Goal: Information Seeking & Learning: Find specific fact

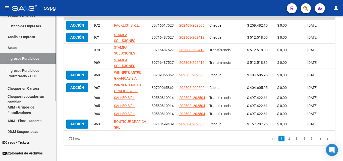
scroll to position [75, 0]
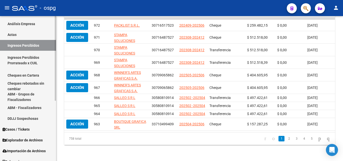
click at [23, 73] on link "Cheques en Cartera" at bounding box center [28, 75] width 56 height 11
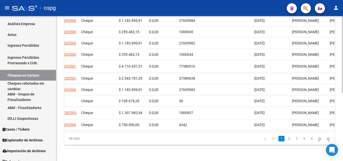
scroll to position [0, 160]
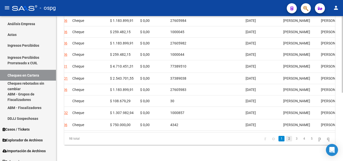
click at [286, 141] on link "2" at bounding box center [289, 139] width 6 height 6
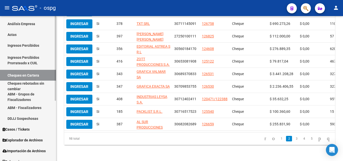
scroll to position [25, 0]
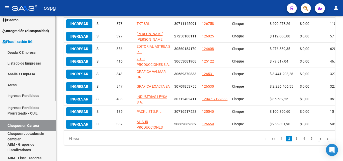
click at [20, 85] on link "Actas" at bounding box center [28, 84] width 56 height 11
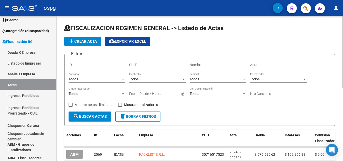
click at [84, 42] on span "add Crear Acta" at bounding box center [82, 41] width 29 height 5
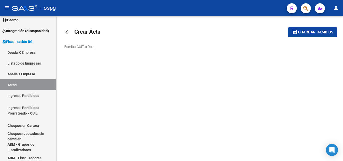
click at [77, 47] on input "Escriba CUIT o Razón Social para buscar" at bounding box center [79, 47] width 31 height 4
type input "3"
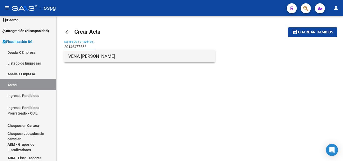
type input "20146477586"
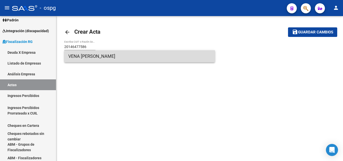
click at [106, 53] on span "VENA [PERSON_NAME]" at bounding box center [139, 56] width 143 height 12
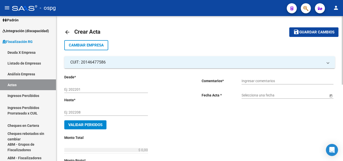
click at [106, 89] on input "Ej: 202201" at bounding box center [106, 89] width 84 height 4
type input "202404"
click at [94, 112] on input "Ej: 202208" at bounding box center [106, 112] width 84 height 4
type input "202505"
click at [263, 79] on input "Ingresar comentarios" at bounding box center [288, 81] width 92 height 4
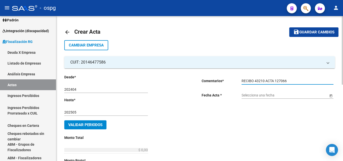
type input "RECIBO 43210 ACTA 127066"
click at [253, 96] on input "Selecciona una fecha" at bounding box center [285, 95] width 87 height 4
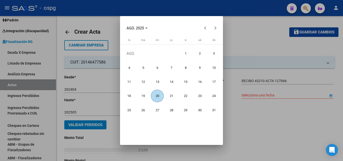
click at [159, 96] on span "20" at bounding box center [157, 96] width 13 height 13
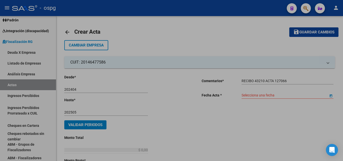
type input "[DATE]"
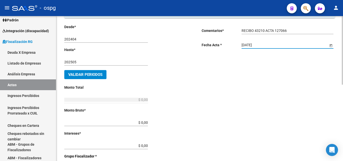
scroll to position [75, 0]
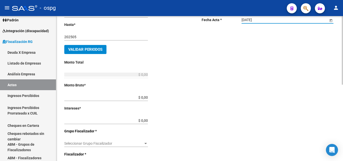
click at [145, 97] on input "$ 0,00" at bounding box center [106, 97] width 84 height 4
click at [146, 99] on input "$ 0,00" at bounding box center [106, 97] width 84 height 4
type input "$ 364.227,36"
click at [155, 109] on div "Desde * 202404 Ej: 202201 Hasta * 202505 Ej: 202208 Validar Periodos Monto Tota…" at bounding box center [124, 117] width 121 height 236
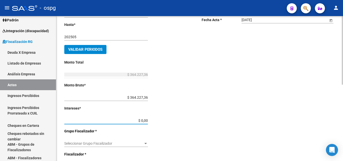
click at [146, 121] on input "$ 0,00" at bounding box center [106, 120] width 84 height 4
click at [148, 120] on input "$ 1.089.277,70" at bounding box center [106, 120] width 84 height 4
type input "$ 108.927,77"
type input "$ 473.155,13"
click at [164, 117] on div "Desde * 202404 Ej: 202201 Hasta * 202505 Ej: 202208 Validar Periodos Monto Tota…" at bounding box center [124, 117] width 121 height 236
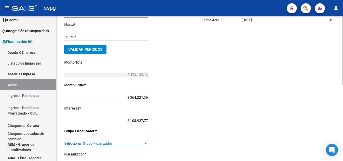
click at [142, 145] on span "Seleccionar Grupo Fiscalizador" at bounding box center [103, 143] width 79 height 4
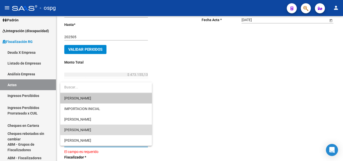
click at [93, 128] on span "[PERSON_NAME]" at bounding box center [106, 130] width 84 height 11
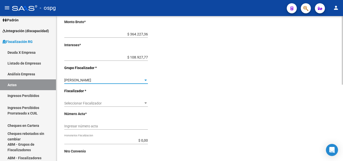
scroll to position [151, 0]
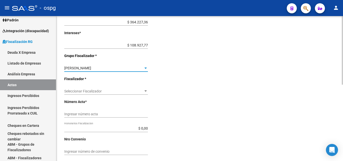
click at [132, 89] on div "Seleccionar Fiscalizador Seleccionar Fiscalizador" at bounding box center [106, 90] width 84 height 10
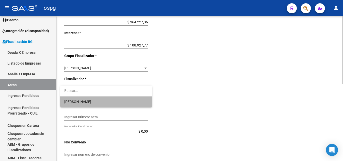
drag, startPoint x: 103, startPoint y: 99, endPoint x: 107, endPoint y: 100, distance: 4.0
click at [103, 99] on span "[PERSON_NAME]" at bounding box center [106, 101] width 84 height 11
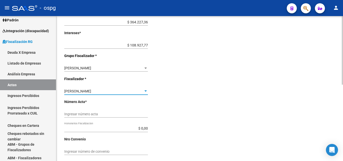
click at [102, 113] on input "Ingresar número acta" at bounding box center [106, 114] width 84 height 4
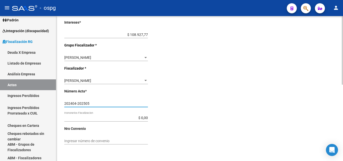
type input "202404-202505"
click at [101, 138] on div "Ingresar número de convenio" at bounding box center [106, 139] width 84 height 10
click at [80, 118] on input "$ 0,00" at bounding box center [106, 118] width 84 height 4
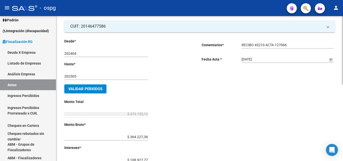
scroll to position [36, 0]
click at [93, 87] on span "Validar Periodos" at bounding box center [85, 89] width 34 height 5
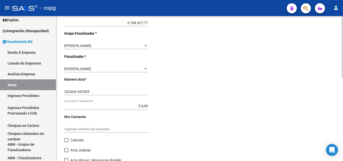
scroll to position [186, 0]
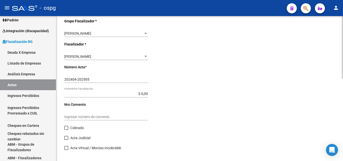
click at [66, 127] on span at bounding box center [66, 128] width 4 height 4
click at [66, 130] on input "Cobrado" at bounding box center [66, 130] width 0 height 0
checkbox input "true"
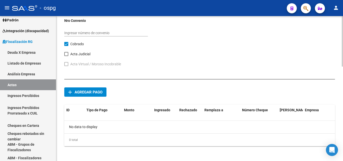
scroll to position [271, 0]
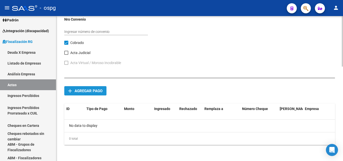
click at [88, 91] on span "Agregar pago" at bounding box center [89, 91] width 28 height 5
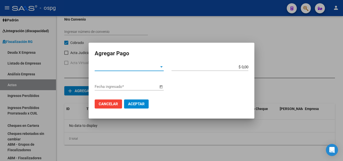
click at [161, 67] on div at bounding box center [161, 66] width 3 height 1
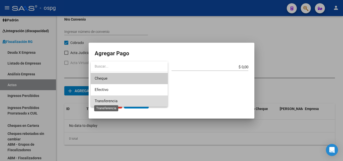
click at [113, 100] on span "Transferencia" at bounding box center [106, 101] width 23 height 5
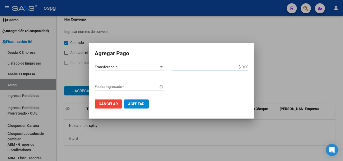
click at [247, 67] on input "$ 0,00" at bounding box center [209, 67] width 77 height 5
type input "$ 473.155,13"
drag, startPoint x: 201, startPoint y: 85, endPoint x: 172, endPoint y: 88, distance: 29.0
click at [201, 85] on div "Fecha ingresado *" at bounding box center [172, 89] width 154 height 13
click at [161, 87] on span "Open calendar" at bounding box center [161, 87] width 12 height 12
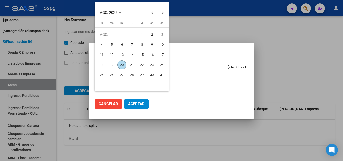
click at [119, 65] on span "20" at bounding box center [121, 64] width 9 height 9
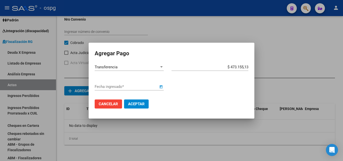
type input "[DATE]"
click at [136, 104] on span "Aceptar" at bounding box center [136, 104] width 17 height 5
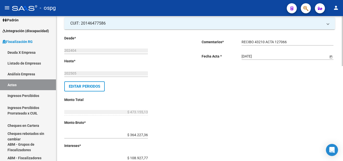
scroll to position [0, 0]
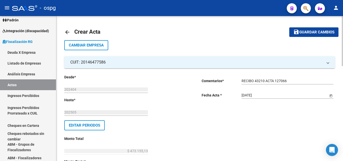
click at [311, 32] on span "Guardar cambios" at bounding box center [316, 32] width 35 height 5
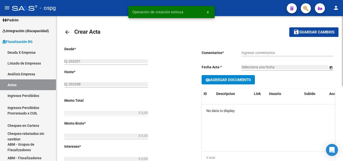
type input "202404"
type input "202505"
type input "$ 473.155,13"
type input "$ 364.227,36"
type input "$ 108.927,77"
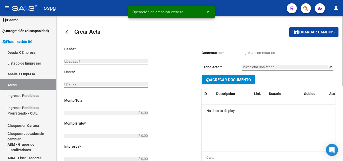
type input "202404-202505"
checkbox input "true"
type input "RECIBO 43210 ACTA 127066"
type input "[DATE]"
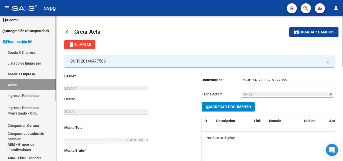
click at [19, 84] on link "Actas" at bounding box center [28, 84] width 56 height 11
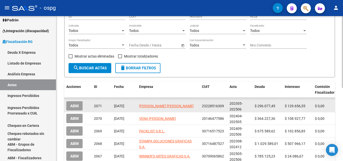
scroll to position [15, 0]
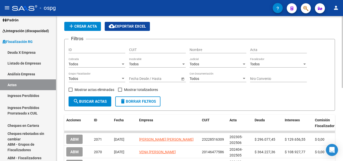
click at [83, 25] on span "add Crear Acta" at bounding box center [82, 26] width 29 height 5
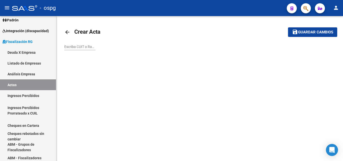
click at [85, 47] on input "Escriba CUIT o Razón Social para buscar" at bounding box center [79, 47] width 31 height 4
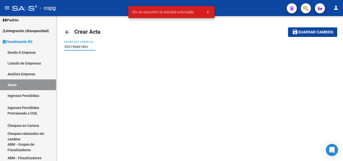
click at [90, 47] on input "30519686186+" at bounding box center [79, 47] width 31 height 4
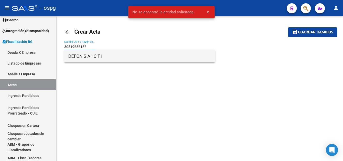
type input "30519686186"
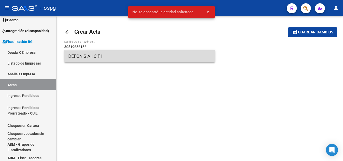
click at [96, 57] on span "DEFON S A I C F I" at bounding box center [139, 56] width 143 height 12
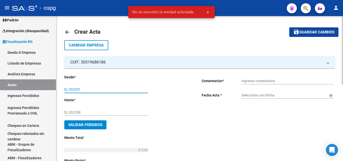
click at [93, 90] on input "Ej: 202201" at bounding box center [106, 89] width 84 height 4
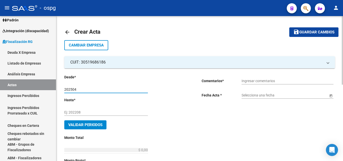
type input "202504"
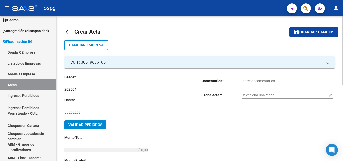
click at [79, 111] on input "Ej: 202208" at bounding box center [106, 112] width 84 height 4
type input "202506"
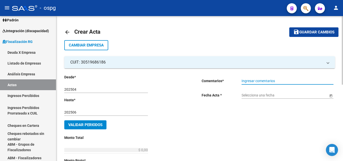
click at [259, 82] on input "Ingresar comentarios" at bounding box center [288, 81] width 92 height 4
type input "RECIBO 43211"
click at [255, 96] on input "Selecciona una fecha" at bounding box center [285, 95] width 87 height 4
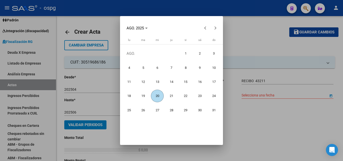
click at [158, 98] on span "20" at bounding box center [157, 96] width 13 height 13
type input "[DATE]"
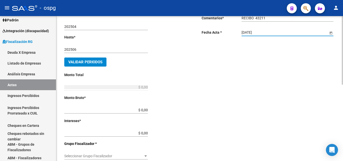
scroll to position [75, 0]
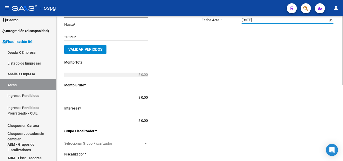
click at [147, 97] on input "$ 0,00" at bounding box center [106, 97] width 84 height 4
click at [145, 97] on input "$ 0,00" at bounding box center [106, 97] width 84 height 4
type input "$ 208.199,83"
click at [170, 109] on div "Desde * 202504 Ej: 202201 Hasta * 202506 Ej: 202208 Validar Periodos Monto Tota…" at bounding box center [124, 117] width 121 height 236
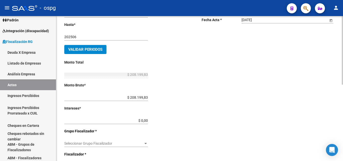
click at [147, 99] on input "$ 208.199,83" at bounding box center [106, 97] width 84 height 4
drag, startPoint x: 147, startPoint y: 99, endPoint x: 115, endPoint y: 99, distance: 32.4
click at [115, 99] on input "$ 208.199,83" at bounding box center [106, 97] width 84 height 4
type input "$ 2.081.999,93"
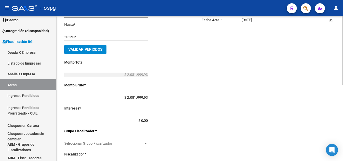
click at [147, 120] on input "$ 0,00" at bounding box center [106, 120] width 84 height 4
click at [148, 120] on input "$ 1.184.684,80" at bounding box center [106, 120] width 84 height 4
type input "$ 118.468,48"
type input "$ 2.200.468,41"
click at [167, 121] on div "Desde * 202504 Ej: 202201 Hasta * 202506 Ej: 202208 Validar Periodos Monto Tota…" at bounding box center [124, 117] width 121 height 236
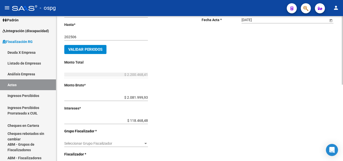
scroll to position [151, 0]
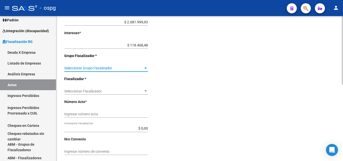
click at [145, 68] on div at bounding box center [145, 68] width 3 height 1
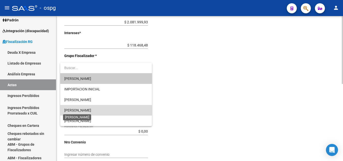
click at [88, 111] on span "[PERSON_NAME]" at bounding box center [77, 110] width 27 height 4
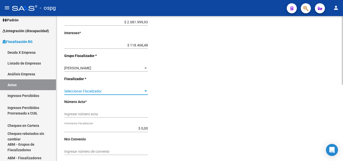
click at [92, 91] on span "Seleccionar Fiscalizador" at bounding box center [103, 91] width 79 height 4
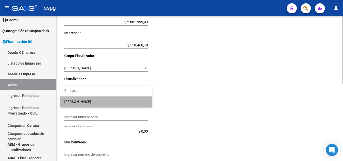
click at [79, 101] on span "[PERSON_NAME]" at bounding box center [106, 101] width 84 height 11
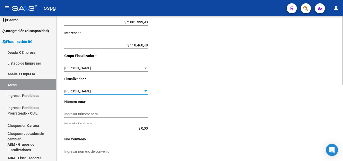
click at [93, 112] on div "Ingresar número acta" at bounding box center [106, 112] width 84 height 10
click at [93, 113] on input "Ingresar número acta" at bounding box center [106, 114] width 84 height 4
type input "202504-202506"
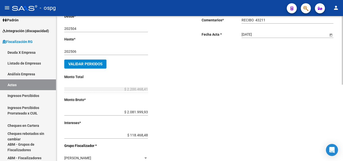
scroll to position [11, 0]
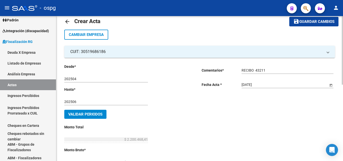
click at [307, 24] on button "save Guardar cambios" at bounding box center [313, 21] width 49 height 9
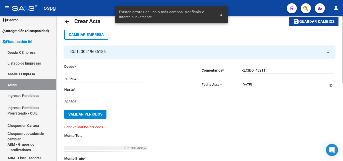
scroll to position [36, 0]
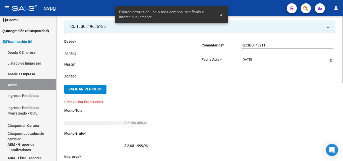
click at [94, 92] on button "Validar Periodos" at bounding box center [85, 89] width 42 height 9
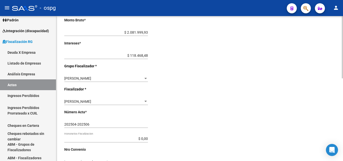
scroll to position [192, 0]
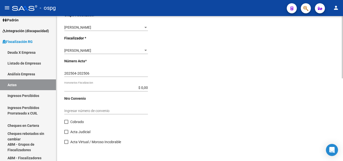
click at [65, 122] on span at bounding box center [66, 122] width 4 height 4
click at [66, 124] on input "Cobrado" at bounding box center [66, 124] width 0 height 0
checkbox input "true"
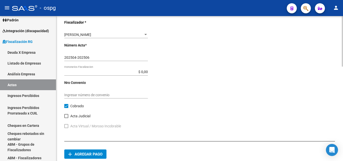
scroll to position [243, 0]
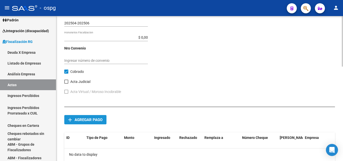
click at [94, 119] on span "Agregar pago" at bounding box center [89, 119] width 28 height 5
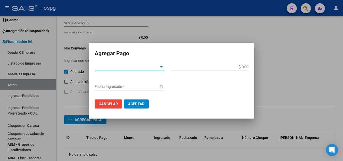
click at [161, 67] on div at bounding box center [161, 66] width 3 height 1
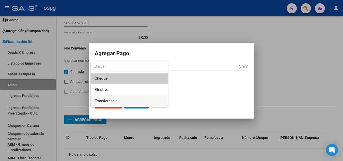
drag, startPoint x: 122, startPoint y: 77, endPoint x: 123, endPoint y: 101, distance: 24.1
click at [123, 101] on div "Cheque Efectivo Transferencia" at bounding box center [129, 84] width 77 height 45
click at [123, 101] on span "Transferencia" at bounding box center [129, 100] width 69 height 11
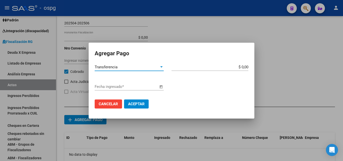
click at [247, 66] on input "$ 0,00" at bounding box center [209, 67] width 77 height 5
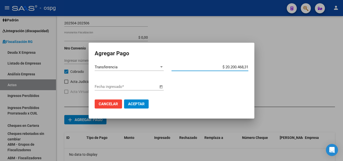
click at [228, 66] on input "$ 20.200.468,31" at bounding box center [209, 67] width 77 height 5
type input "$ 2.200.468,31"
click at [232, 82] on div "Transferencia Tipo de Pago * $ 2.200.468,31 Monto bruto *" at bounding box center [172, 73] width 154 height 20
click at [161, 87] on span "Open calendar" at bounding box center [161, 87] width 12 height 12
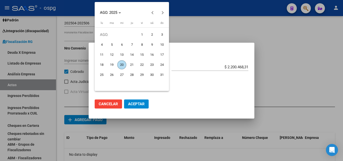
click at [114, 66] on span "19" at bounding box center [111, 64] width 9 height 9
type input "[DATE]"
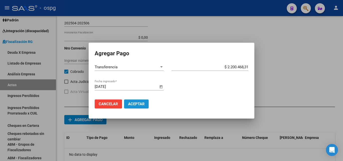
click at [140, 104] on span "Aceptar" at bounding box center [136, 104] width 17 height 5
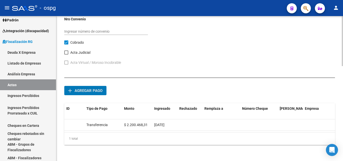
scroll to position [276, 0]
click at [91, 88] on span "Agregar pago" at bounding box center [89, 90] width 28 height 5
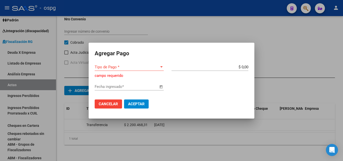
click at [280, 48] on div at bounding box center [171, 80] width 343 height 161
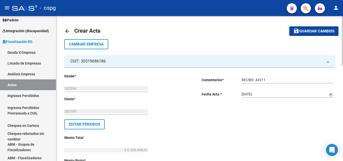
scroll to position [0, 0]
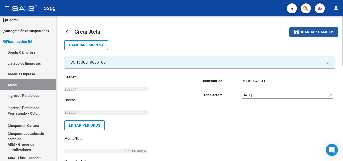
click at [302, 33] on span "Guardar cambios" at bounding box center [316, 32] width 35 height 5
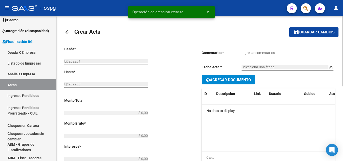
type input "202504"
type input "202506"
type input "$ 2.200.468,41"
type input "$ 2.081.999,93"
type input "$ 118.468,48"
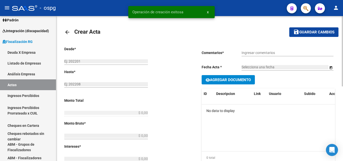
type input "202504-202506"
checkbox input "true"
type input "RECIBO 43211"
type input "[DATE]"
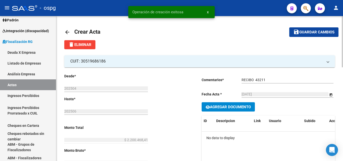
scroll to position [25, 0]
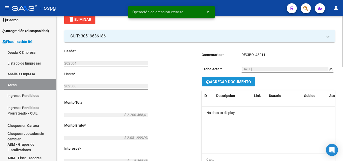
click at [237, 84] on span "Agregar Documento" at bounding box center [230, 82] width 41 height 5
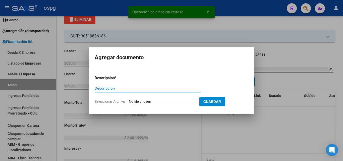
click at [122, 88] on input "Descripcion" at bounding box center [148, 88] width 106 height 5
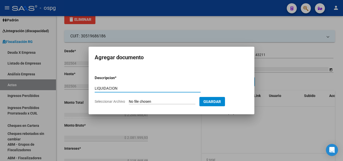
type input "LIQUIDACION"
click at [157, 101] on input "Seleccionar Archivo" at bounding box center [162, 101] width 67 height 5
type input "C:\fakepath\Informe-Deuda-30702276647-202504-202507 (1).pdf"
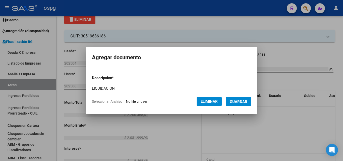
click at [243, 100] on span "Guardar" at bounding box center [239, 101] width 18 height 5
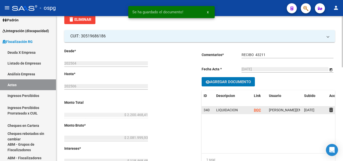
click at [257, 110] on strong "DOC" at bounding box center [257, 110] width 7 height 4
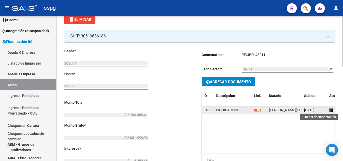
click at [331, 109] on icon at bounding box center [331, 109] width 4 height 5
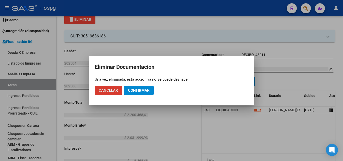
click at [137, 91] on span "Confirmar" at bounding box center [139, 90] width 22 height 5
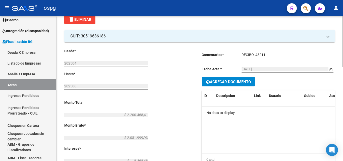
click at [233, 81] on span "Agregar Documento" at bounding box center [230, 82] width 41 height 5
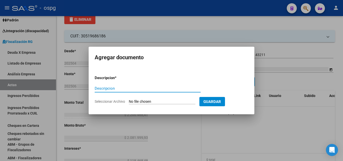
click at [161, 87] on input "Descripcion" at bounding box center [148, 88] width 106 height 5
type input "LIQUIDACION"
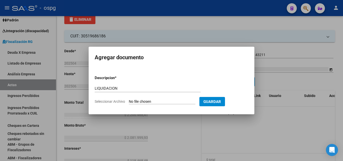
click at [172, 103] on input "Seleccionar Archivo" at bounding box center [162, 101] width 67 height 5
type input "C:\fakepath\DEFON (2).pdf"
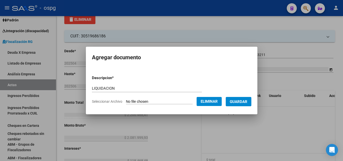
click at [244, 101] on span "Guardar" at bounding box center [239, 101] width 18 height 5
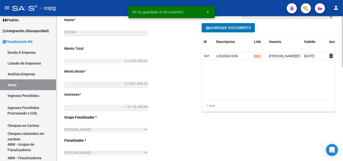
scroll to position [0, 0]
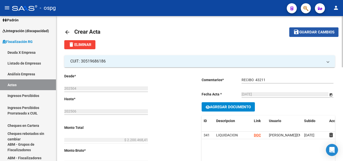
click at [303, 32] on span "Guardar cambios" at bounding box center [316, 32] width 35 height 5
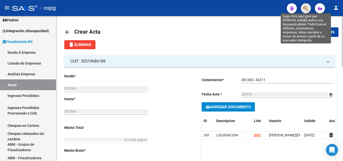
click at [306, 6] on icon "button" at bounding box center [305, 9] width 5 height 6
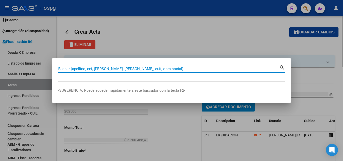
click at [119, 70] on input "Buscar (apellido, dni, [PERSON_NAME], [PERSON_NAME], cuit, obra social)" at bounding box center [168, 69] width 221 height 5
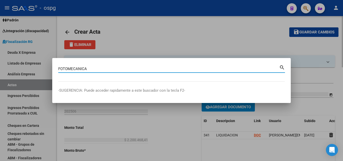
type input "FOTOMECANICA"
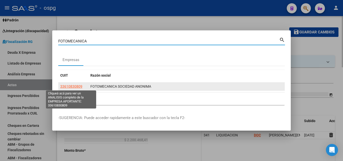
click at [68, 85] on span "33610830809" at bounding box center [71, 86] width 22 height 4
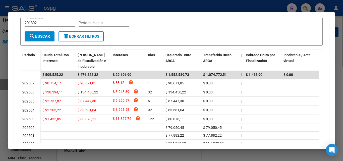
scroll to position [126, 0]
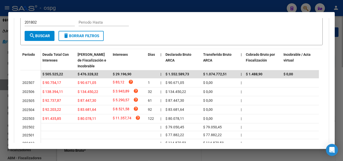
click at [0, 118] on div at bounding box center [171, 80] width 343 height 161
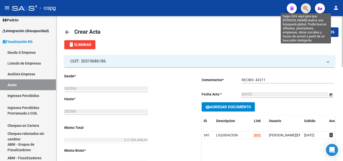
drag, startPoint x: 306, startPoint y: 9, endPoint x: 182, endPoint y: 41, distance: 128.5
click at [300, 10] on div at bounding box center [304, 8] width 14 height 10
click at [305, 10] on icon "button" at bounding box center [305, 9] width 5 height 6
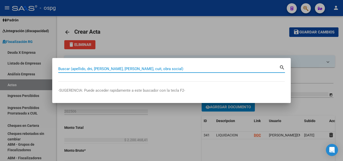
click at [78, 68] on input "Buscar (apellido, dni, [PERSON_NAME], [PERSON_NAME], cuit, obra social)" at bounding box center [168, 69] width 221 height 5
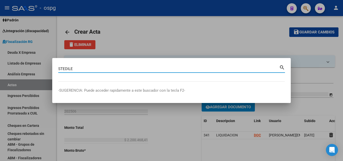
type input "STEDILE"
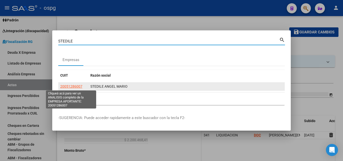
click at [67, 88] on span "20051286007" at bounding box center [71, 86] width 22 height 4
type textarea "20051286007"
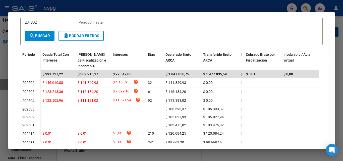
click at [0, 113] on div at bounding box center [171, 80] width 343 height 161
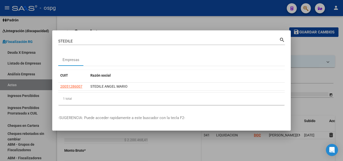
click at [0, 113] on div at bounding box center [171, 80] width 343 height 161
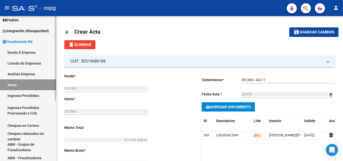
click at [30, 94] on link "Ingresos Percibidos" at bounding box center [28, 95] width 56 height 11
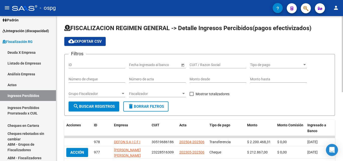
scroll to position [25, 0]
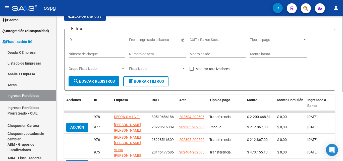
click at [191, 67] on span at bounding box center [192, 69] width 4 height 4
click at [191, 71] on input "Mostrar totalizadores" at bounding box center [191, 71] width 0 height 0
checkbox input "true"
click at [105, 69] on span "Grupo Fiscalizador" at bounding box center [95, 69] width 52 height 4
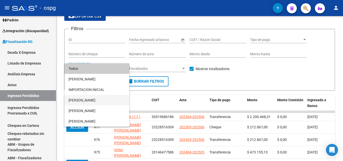
click at [91, 102] on span "[PERSON_NAME]" at bounding box center [97, 100] width 57 height 11
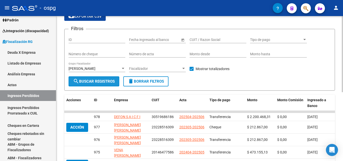
click at [96, 83] on span "search Buscar Registros" at bounding box center [94, 81] width 42 height 5
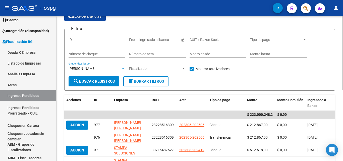
click at [123, 68] on div at bounding box center [123, 68] width 3 height 1
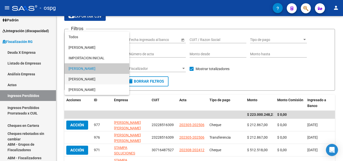
click at [93, 78] on span "[PERSON_NAME]" at bounding box center [97, 79] width 57 height 11
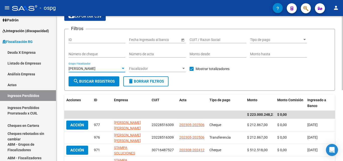
click at [92, 82] on span "search Buscar Registros" at bounding box center [94, 81] width 42 height 5
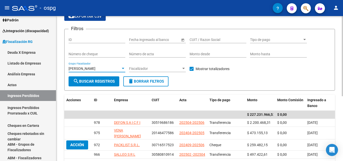
click at [122, 70] on div at bounding box center [123, 69] width 5 height 4
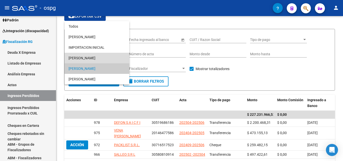
drag, startPoint x: 95, startPoint y: 58, endPoint x: 92, endPoint y: 63, distance: 5.7
click at [95, 58] on span "[PERSON_NAME]" at bounding box center [97, 58] width 57 height 11
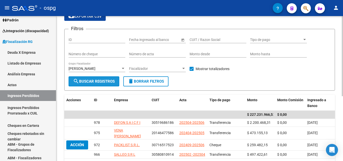
click at [93, 82] on span "search Buscar Registros" at bounding box center [94, 81] width 42 height 5
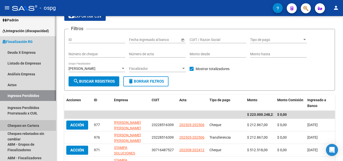
click at [35, 126] on link "Cheques en Cartera" at bounding box center [28, 125] width 56 height 11
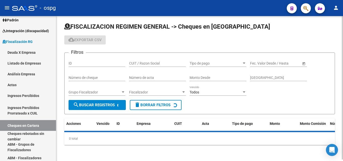
scroll to position [25, 0]
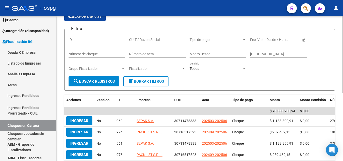
click at [125, 67] on div "Filtros ID CUIT / Razon Social Tipo de pago Tipo de pago Start date – End date …" at bounding box center [200, 54] width 262 height 43
click at [122, 67] on div at bounding box center [123, 69] width 5 height 4
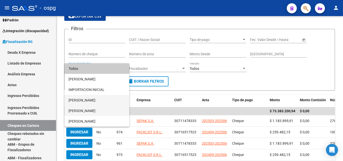
drag, startPoint x: 93, startPoint y: 109, endPoint x: 95, endPoint y: 102, distance: 7.1
click at [95, 102] on div "Todos [PERSON_NAME] IMPORTACION INICIAL [PERSON_NAME] [PERSON_NAME] [PERSON_NAM…" at bounding box center [97, 94] width 65 height 63
click at [95, 102] on span "[PERSON_NAME]" at bounding box center [97, 100] width 57 height 11
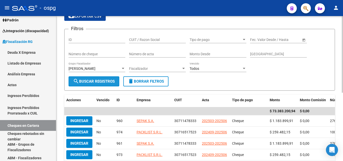
click at [95, 79] on span "search Buscar Registros" at bounding box center [94, 81] width 42 height 5
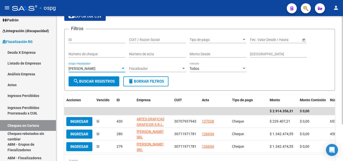
click at [123, 69] on div at bounding box center [123, 68] width 3 height 1
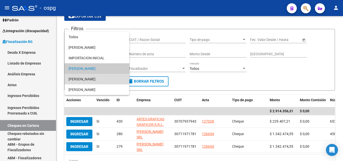
click at [104, 79] on span "[PERSON_NAME]" at bounding box center [97, 79] width 57 height 11
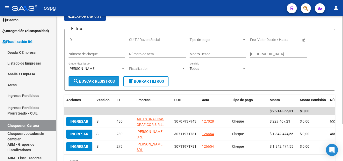
click at [103, 82] on span "search Buscar Registros" at bounding box center [94, 81] width 42 height 5
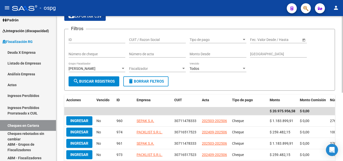
click at [124, 70] on div at bounding box center [123, 69] width 5 height 4
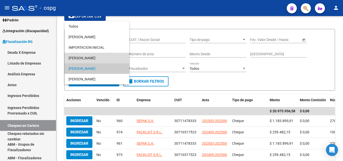
click at [102, 59] on span "[PERSON_NAME]" at bounding box center [97, 58] width 57 height 11
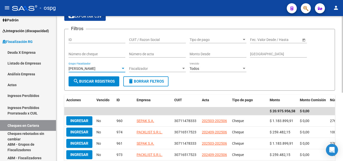
click at [122, 69] on div at bounding box center [123, 68] width 3 height 1
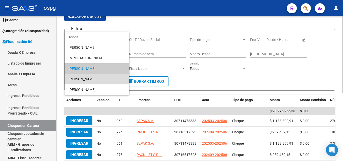
drag, startPoint x: 103, startPoint y: 77, endPoint x: 102, endPoint y: 82, distance: 4.6
click at [103, 78] on span "[PERSON_NAME]" at bounding box center [97, 79] width 57 height 11
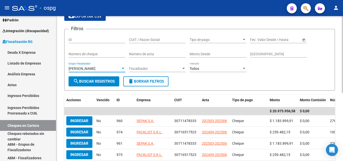
click at [102, 82] on span "search Buscar Registros" at bounding box center [94, 81] width 42 height 5
click at [121, 70] on div at bounding box center [123, 69] width 5 height 4
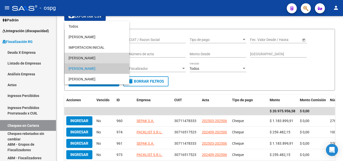
click at [105, 61] on span "[PERSON_NAME]" at bounding box center [97, 58] width 57 height 11
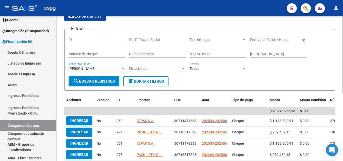
click at [101, 78] on button "search Buscar Registros" at bounding box center [94, 81] width 51 height 10
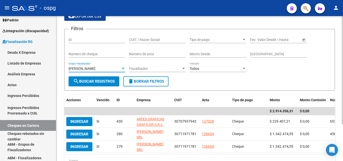
click at [125, 67] on div at bounding box center [123, 69] width 5 height 4
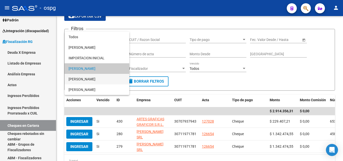
click at [103, 77] on span "[PERSON_NAME]" at bounding box center [97, 79] width 57 height 11
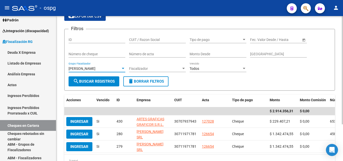
click at [101, 81] on span "search Buscar Registros" at bounding box center [94, 81] width 42 height 5
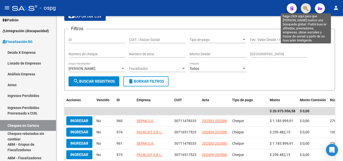
click at [308, 7] on icon "button" at bounding box center [305, 9] width 5 height 6
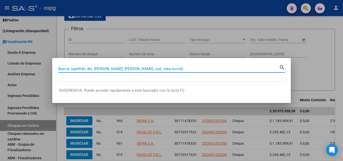
click at [81, 67] on input "Buscar (apellido, dni, [PERSON_NAME], [PERSON_NAME], cuit, obra social)" at bounding box center [168, 69] width 221 height 5
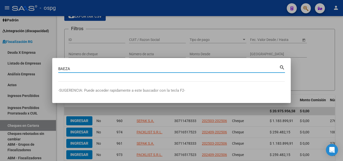
type input "BAEZA"
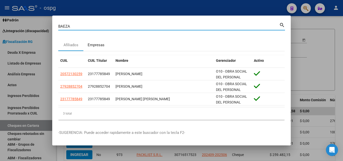
click at [104, 44] on div "Empresas" at bounding box center [96, 45] width 17 height 6
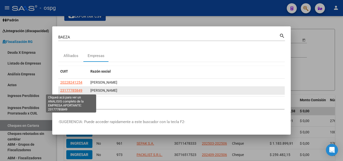
click at [80, 90] on span "23177785849" at bounding box center [71, 90] width 22 height 4
type textarea "23177785849"
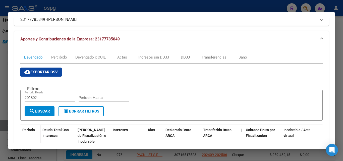
scroll to position [49, 0]
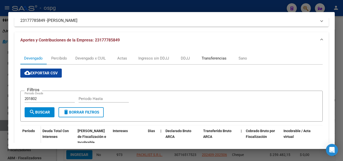
click at [212, 59] on div "Transferencias" at bounding box center [214, 58] width 25 height 6
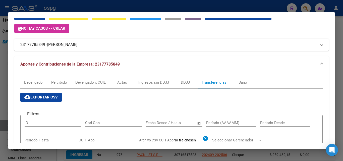
scroll to position [0, 0]
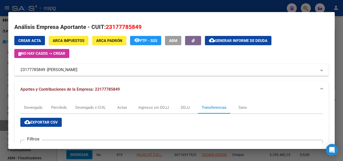
click at [0, 117] on div at bounding box center [171, 80] width 343 height 161
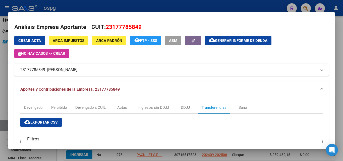
click at [0, 117] on div at bounding box center [171, 80] width 343 height 161
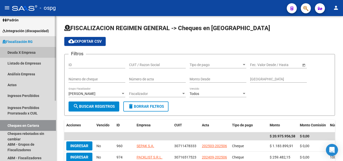
click at [27, 54] on link "Deuda X Empresa" at bounding box center [28, 52] width 56 height 11
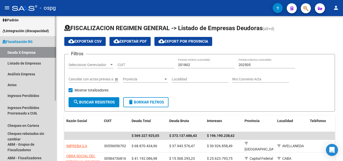
click at [26, 52] on link "Deuda X Empresa" at bounding box center [28, 52] width 56 height 11
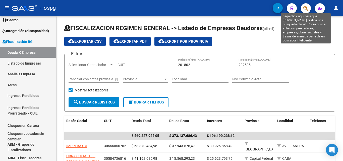
click at [308, 10] on icon "button" at bounding box center [305, 9] width 5 height 6
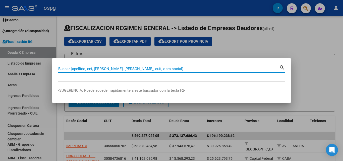
click at [89, 69] on input "Buscar (apellido, dni, [PERSON_NAME], [PERSON_NAME], cuit, obra social)" at bounding box center [168, 69] width 221 height 5
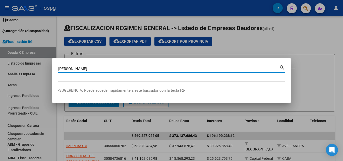
type input "[PERSON_NAME]"
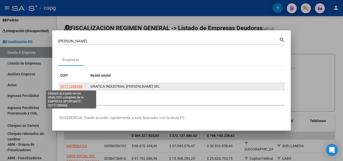
click at [76, 87] on span "30711288968" at bounding box center [71, 86] width 22 height 4
type textarea "30711288968"
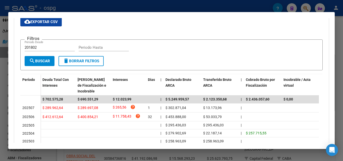
scroll to position [50, 0]
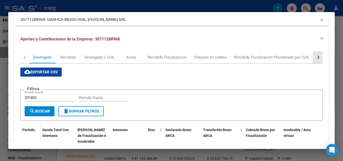
click at [314, 56] on button "button" at bounding box center [318, 57] width 9 height 12
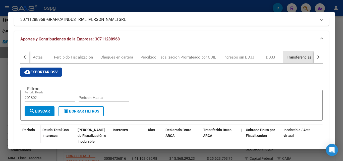
click at [291, 58] on div "Transferencias" at bounding box center [299, 57] width 25 height 6
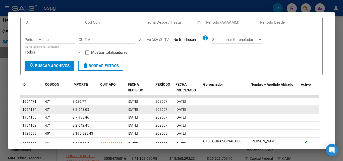
scroll to position [151, 0]
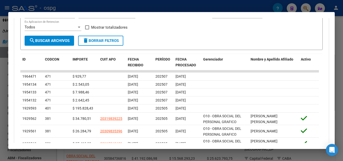
click at [2, 79] on div at bounding box center [171, 80] width 343 height 161
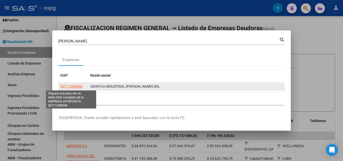
click at [70, 87] on span "30711288968" at bounding box center [71, 86] width 22 height 4
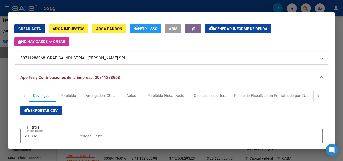
scroll to position [0, 0]
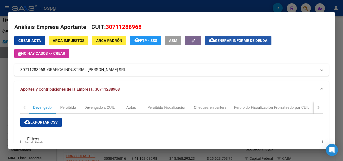
click at [225, 40] on span "Generar informe de deuda" at bounding box center [241, 40] width 52 height 5
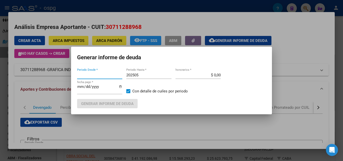
type input "202505"
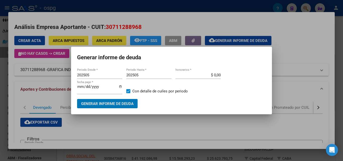
click at [144, 75] on input "202505" at bounding box center [148, 75] width 45 height 5
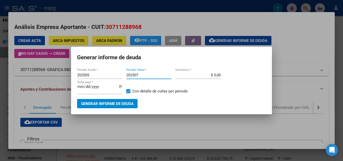
type input "202507"
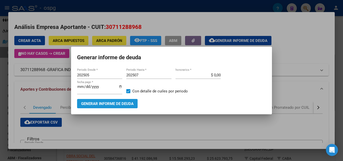
click at [119, 105] on span "Generar informe de deuda" at bounding box center [107, 103] width 52 height 5
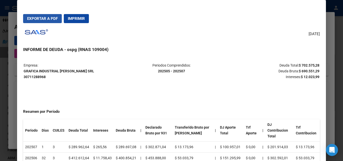
click at [43, 17] on span "Exportar a PDF" at bounding box center [42, 18] width 31 height 5
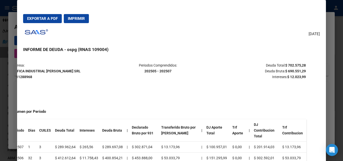
scroll to position [0, 21]
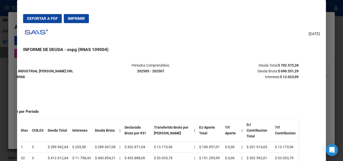
drag, startPoint x: 297, startPoint y: 64, endPoint x: 297, endPoint y: 57, distance: 7.0
click at [304, 58] on mat-dialog-content "Empresa: GRAFICA INDUSTRIAL [PERSON_NAME] SRL 30711288968 Periodos Comprendidos…" at bounding box center [171, 115] width 309 height 116
click at [291, 57] on mat-dialog-content "Empresa: GRAFICA INDUSTRIAL [PERSON_NAME] SRL 30711288968 Periodos Comprendidos…" at bounding box center [171, 115] width 309 height 116
drag, startPoint x: 277, startPoint y: 65, endPoint x: 293, endPoint y: 64, distance: 16.6
click at [293, 64] on strong "$ 702.575,28" at bounding box center [288, 65] width 21 height 4
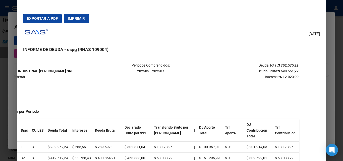
drag, startPoint x: 301, startPoint y: 65, endPoint x: 285, endPoint y: 65, distance: 15.3
click at [300, 65] on mat-dialog-content "Empresa: GRAFICA INDUSTRIAL [PERSON_NAME] SRL 30711288968 Periodos Comprendidos…" at bounding box center [171, 115] width 309 height 116
drag, startPoint x: 277, startPoint y: 65, endPoint x: 285, endPoint y: 63, distance: 8.4
click at [294, 64] on strong "$ 702.575,28" at bounding box center [288, 65] width 21 height 4
copy strong "702.575,28"
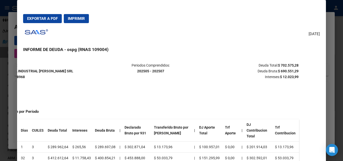
click at [341, 51] on div at bounding box center [171, 80] width 343 height 161
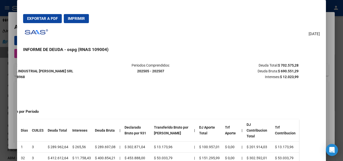
click at [341, 51] on div at bounding box center [171, 80] width 343 height 161
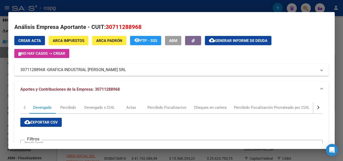
click at [341, 51] on div at bounding box center [171, 80] width 343 height 161
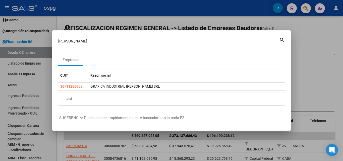
click at [341, 51] on div at bounding box center [171, 80] width 343 height 161
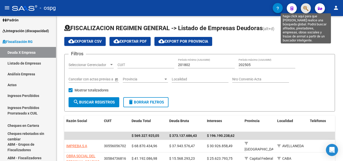
click at [307, 9] on icon "button" at bounding box center [305, 9] width 5 height 6
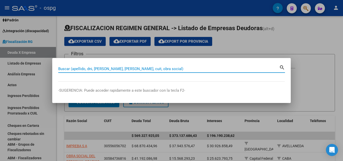
click at [139, 69] on input "Buscar (apellido, dni, [PERSON_NAME], [PERSON_NAME], cuit, obra social)" at bounding box center [168, 69] width 221 height 5
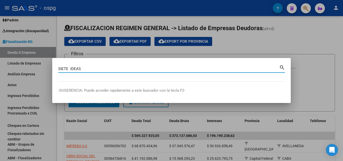
type input "SIETE IDEAS"
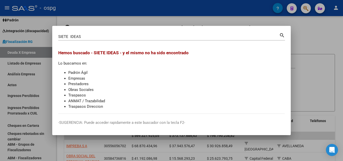
click at [301, 43] on div at bounding box center [171, 80] width 343 height 161
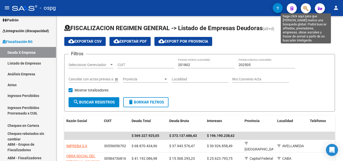
click at [307, 10] on icon "button" at bounding box center [305, 9] width 5 height 6
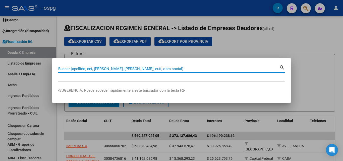
click at [135, 69] on input "Buscar (apellido, dni, [PERSON_NAME], [PERSON_NAME], cuit, obra social)" at bounding box center [168, 69] width 221 height 5
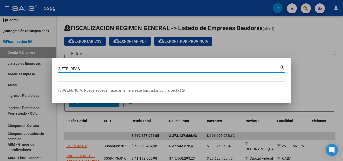
type input "SIETE IDEAS"
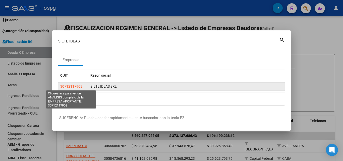
click at [74, 87] on span "30712117903" at bounding box center [71, 86] width 22 height 4
type textarea "30712117903"
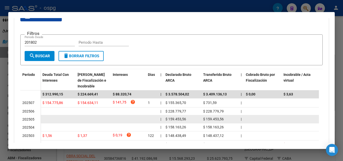
scroll to position [75, 0]
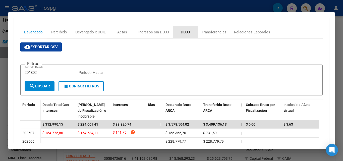
click at [186, 32] on div "DDJJ" at bounding box center [185, 32] width 9 height 6
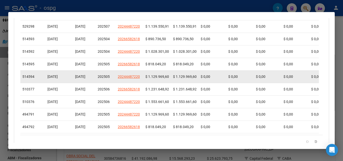
scroll to position [235, 0]
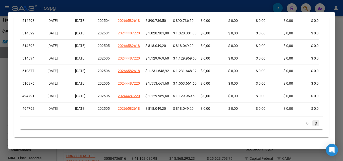
click at [314, 123] on icon "go to next page" at bounding box center [316, 123] width 4 height 6
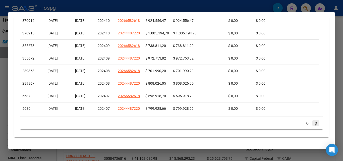
click at [314, 123] on icon "go to next page" at bounding box center [316, 123] width 4 height 6
click at [314, 124] on icon "go to next page" at bounding box center [316, 123] width 4 height 6
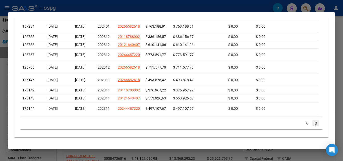
click at [314, 124] on icon "go to next page" at bounding box center [316, 123] width 4 height 6
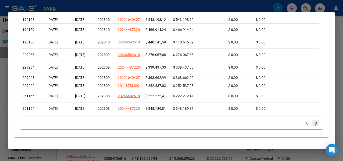
scroll to position [217, 0]
click at [305, 123] on icon "go to previous page" at bounding box center [307, 123] width 4 height 6
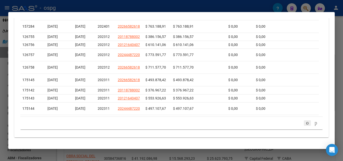
click at [305, 123] on icon "go to previous page" at bounding box center [307, 123] width 4 height 6
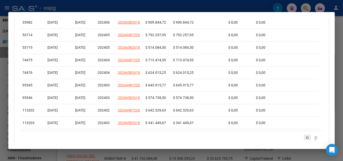
click at [299, 123] on datatable-body-cell at bounding box center [295, 123] width 28 height 12
click at [300, 143] on mat-dialog-container "Análisis Empresa Aportante - CUIT: 30712117903 Crear Acta ARCA Impuestos ARCA P…" at bounding box center [171, 80] width 326 height 137
click at [305, 140] on icon "go to previous page" at bounding box center [307, 137] width 4 height 6
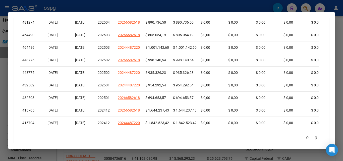
click at [305, 140] on icon "go to previous page" at bounding box center [307, 137] width 4 height 6
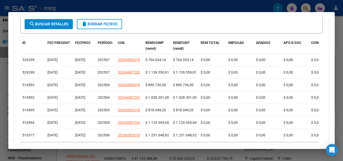
scroll to position [167, 0]
click at [0, 121] on div at bounding box center [171, 80] width 343 height 161
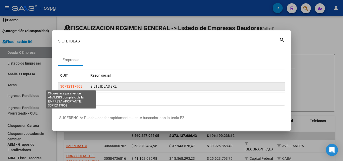
click at [77, 88] on span "30712117903" at bounding box center [71, 86] width 22 height 4
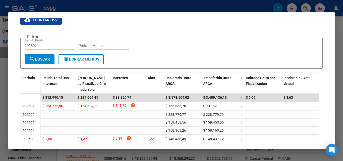
scroll to position [75, 0]
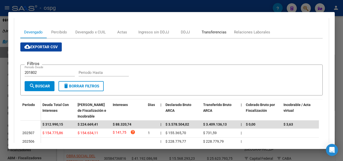
click at [216, 32] on div "Transferencias" at bounding box center [214, 32] width 25 height 6
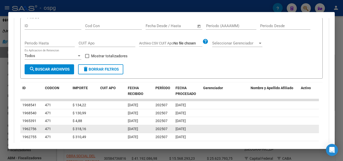
scroll to position [97, 0]
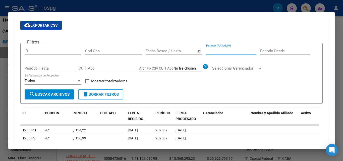
click at [232, 52] on input "Período (AAAAMM)" at bounding box center [231, 51] width 50 height 5
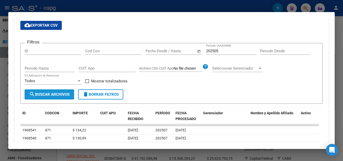
click at [56, 94] on span "search Buscar Archivos" at bounding box center [49, 94] width 40 height 5
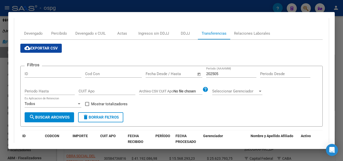
scroll to position [72, 0]
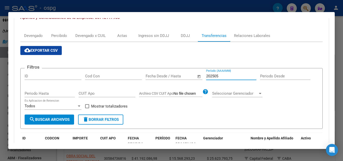
click at [225, 76] on input "202505" at bounding box center [231, 76] width 50 height 5
type input "202506"
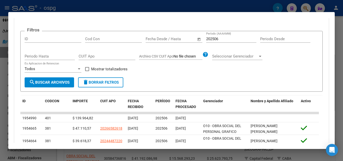
scroll to position [97, 0]
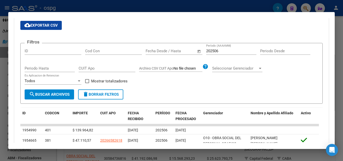
drag, startPoint x: 87, startPoint y: 82, endPoint x: 78, endPoint y: 85, distance: 8.7
click at [86, 82] on span at bounding box center [87, 81] width 4 height 4
click at [87, 83] on input "Mostrar totalizadores" at bounding box center [87, 83] width 0 height 0
checkbox input "true"
click at [53, 92] on span "search Buscar Archivos" at bounding box center [49, 94] width 40 height 5
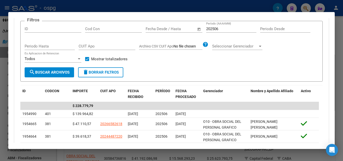
scroll to position [147, 0]
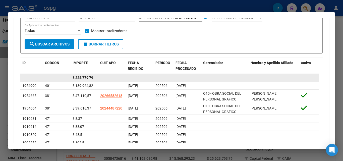
drag, startPoint x: 75, startPoint y: 78, endPoint x: 93, endPoint y: 78, distance: 18.3
click at [93, 78] on div "$ 228.779,79" at bounding box center [85, 78] width 24 height 6
copy span "228.779,79"
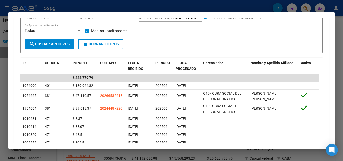
click at [2, 88] on div at bounding box center [171, 80] width 343 height 161
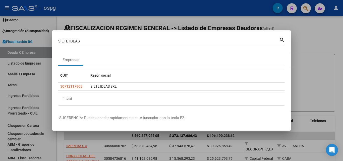
click at [2, 88] on div at bounding box center [171, 80] width 343 height 161
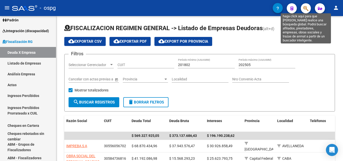
click at [305, 7] on icon "button" at bounding box center [305, 9] width 5 height 6
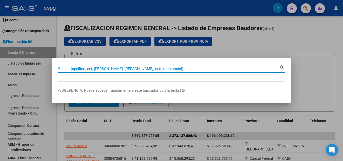
click at [111, 69] on input "Buscar (apellido, dni, [PERSON_NAME], [PERSON_NAME], cuit, obra social)" at bounding box center [168, 69] width 221 height 5
paste input "30-67804443-8"
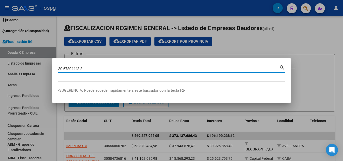
type input "30678044438"
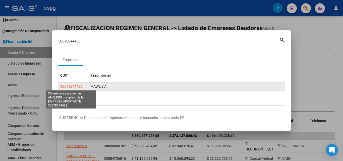
click at [77, 87] on span "30678044438" at bounding box center [71, 86] width 22 height 4
type textarea "30678044438"
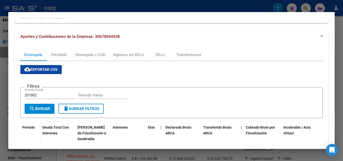
scroll to position [50, 0]
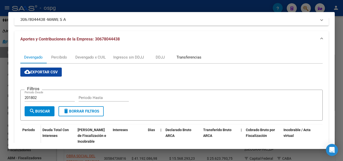
click at [183, 56] on div "Transferencias" at bounding box center [188, 57] width 25 height 6
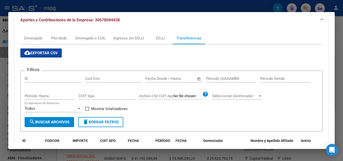
scroll to position [75, 0]
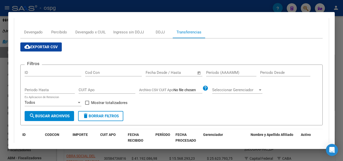
click at [86, 103] on span at bounding box center [87, 103] width 4 height 4
click at [87, 105] on input "Mostrar totalizadores" at bounding box center [87, 105] width 0 height 0
checkbox input "true"
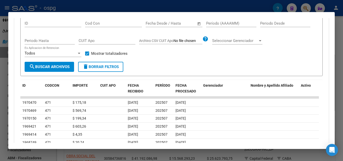
scroll to position [126, 0]
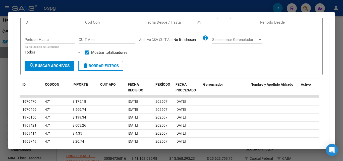
click at [236, 23] on input "Período (AAAAMM)" at bounding box center [231, 22] width 50 height 5
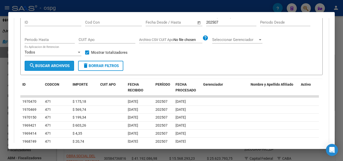
click at [63, 67] on span "search Buscar Archivos" at bounding box center [49, 66] width 40 height 5
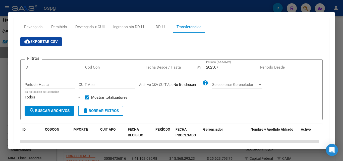
scroll to position [75, 0]
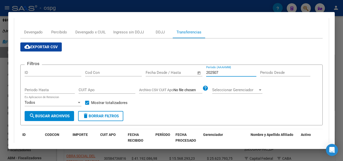
click at [231, 74] on input "202507" at bounding box center [231, 72] width 50 height 5
click at [57, 117] on span "search Buscar Archivos" at bounding box center [49, 116] width 40 height 5
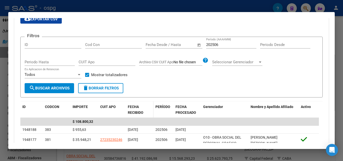
scroll to position [100, 0]
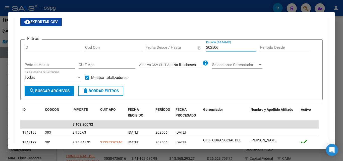
click at [222, 48] on input "202506" at bounding box center [231, 47] width 50 height 5
click at [58, 89] on span "search Buscar Archivos" at bounding box center [49, 91] width 40 height 5
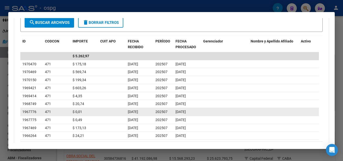
scroll to position [194, 0]
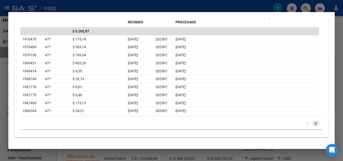
click at [314, 124] on icon "go to next page" at bounding box center [316, 123] width 4 height 6
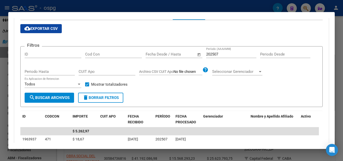
scroll to position [93, 0]
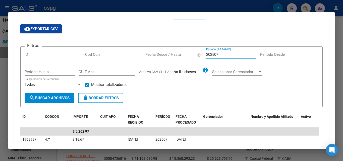
click at [227, 55] on input "202507" at bounding box center [231, 54] width 50 height 5
type input "202506"
click at [0, 99] on div at bounding box center [171, 80] width 343 height 161
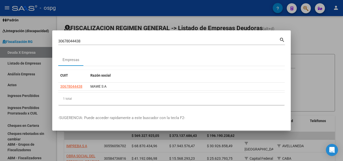
click at [0, 99] on div at bounding box center [171, 80] width 343 height 161
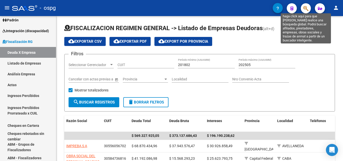
click at [304, 11] on icon "button" at bounding box center [305, 9] width 5 height 6
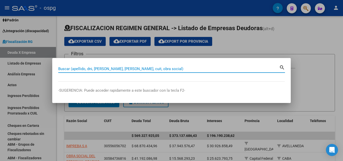
click at [69, 70] on input "Buscar (apellido, dni, [PERSON_NAME], [PERSON_NAME], cuit, obra social)" at bounding box center [168, 69] width 221 height 5
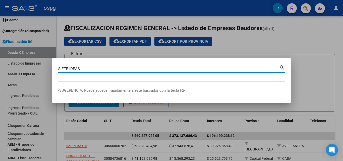
type input "SIETE IDEAS"
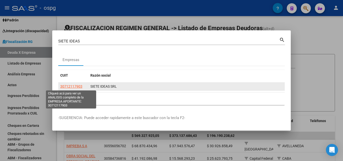
click at [75, 86] on span "30712117903" at bounding box center [71, 86] width 22 height 4
type textarea "30712117903"
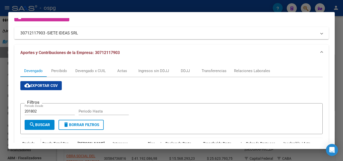
scroll to position [25, 0]
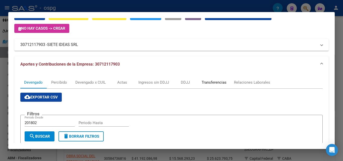
click at [214, 84] on div "Transferencias" at bounding box center [214, 83] width 25 height 6
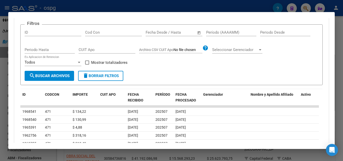
scroll to position [126, 0]
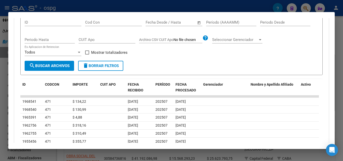
click at [231, 22] on input "Período (AAAAMM)" at bounding box center [231, 22] width 50 height 5
type input "202506"
click at [87, 53] on span at bounding box center [87, 52] width 4 height 4
click at [87, 54] on input "Mostrar totalizadores" at bounding box center [87, 54] width 0 height 0
checkbox input "true"
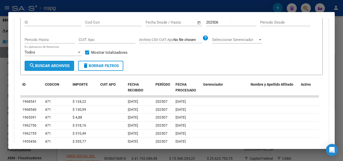
click at [59, 64] on span "search Buscar Archivos" at bounding box center [49, 66] width 40 height 5
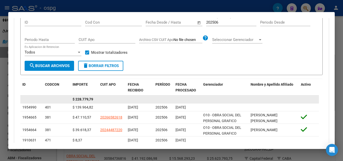
drag, startPoint x: 72, startPoint y: 99, endPoint x: 87, endPoint y: 100, distance: 14.4
click at [95, 100] on datatable-body-cell "$ 228.779,79" at bounding box center [85, 99] width 28 height 8
copy span "$ 228.779,79"
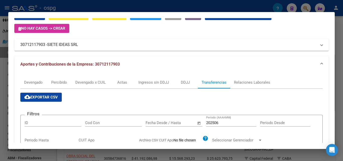
scroll to position [0, 0]
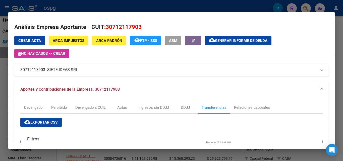
drag, startPoint x: 46, startPoint y: 69, endPoint x: 23, endPoint y: 70, distance: 22.9
click at [18, 69] on mat-expansion-panel-header "30712117903 - SIETE IDEAS SRL" at bounding box center [171, 70] width 314 height 12
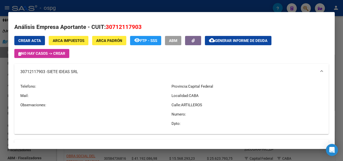
copy mat-panel-title "30712117903"
click at [0, 104] on div at bounding box center [171, 80] width 343 height 161
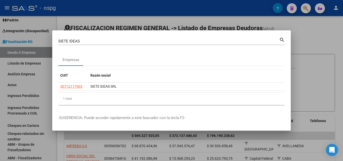
click at [0, 85] on div at bounding box center [171, 80] width 343 height 161
